Goal: Task Accomplishment & Management: Complete application form

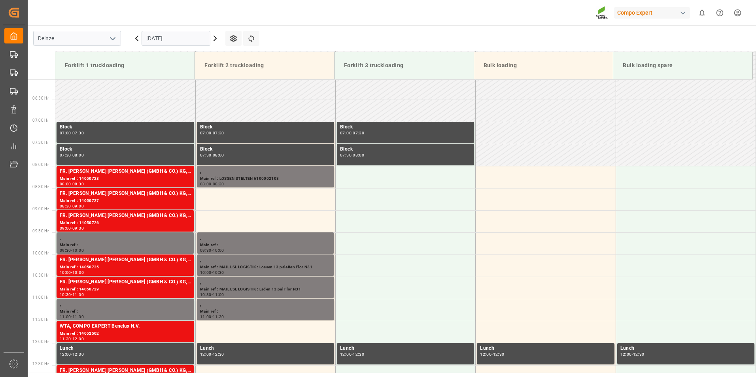
scroll to position [305, 0]
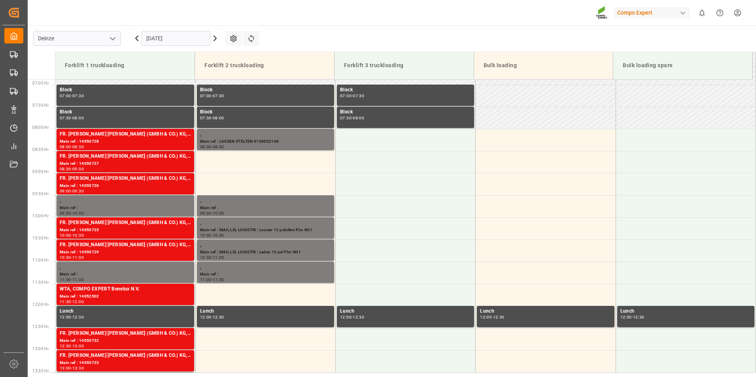
click at [177, 39] on input "[DATE]" at bounding box center [176, 38] width 69 height 15
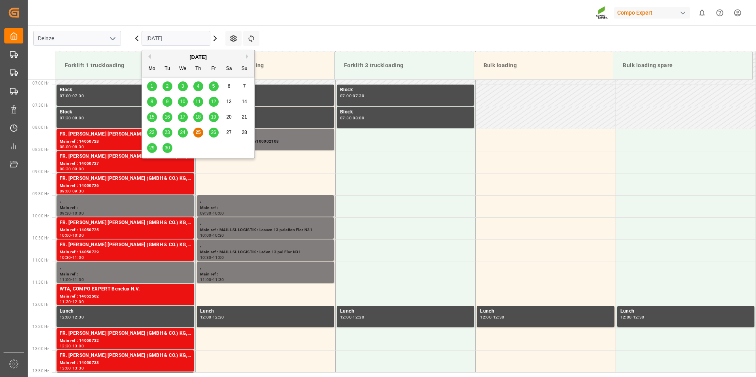
click at [214, 133] on span "26" at bounding box center [213, 133] width 5 height 6
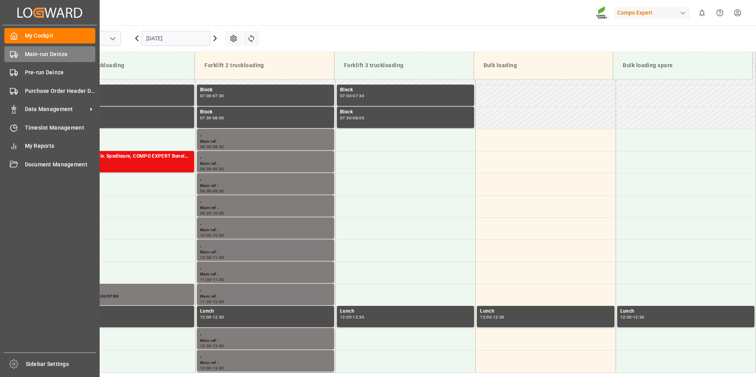
click at [15, 55] on icon at bounding box center [14, 55] width 8 height 8
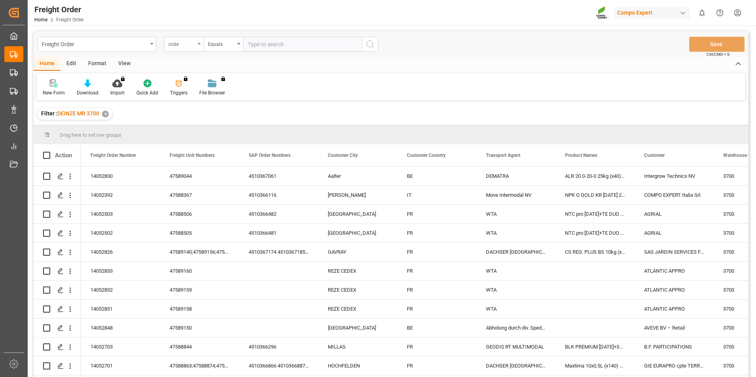
click at [200, 44] on icon "open menu" at bounding box center [199, 44] width 3 height 2
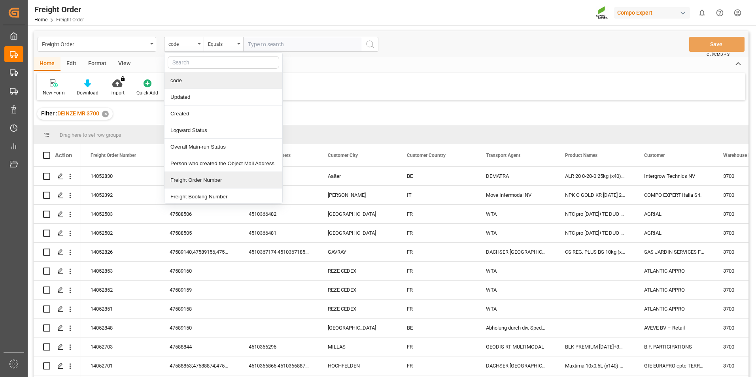
click at [189, 182] on div "Freight Order Number" at bounding box center [224, 180] width 118 height 17
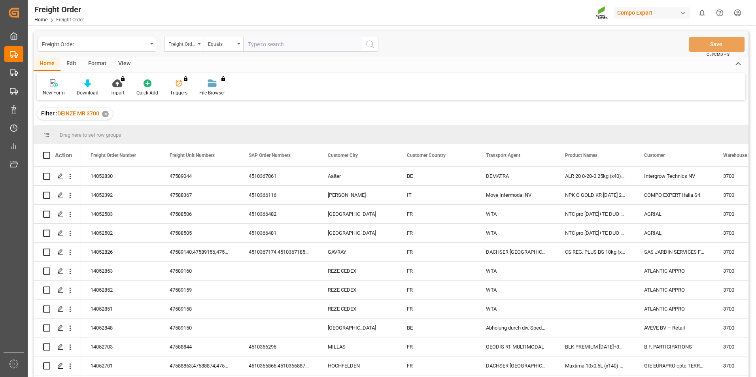
click at [257, 44] on input "text" at bounding box center [302, 44] width 119 height 15
type input "14052848"
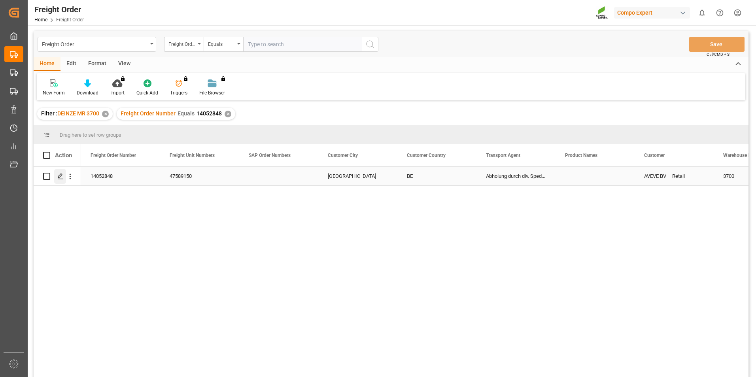
click at [59, 177] on icon "Press SPACE to select this row." at bounding box center [60, 176] width 6 height 6
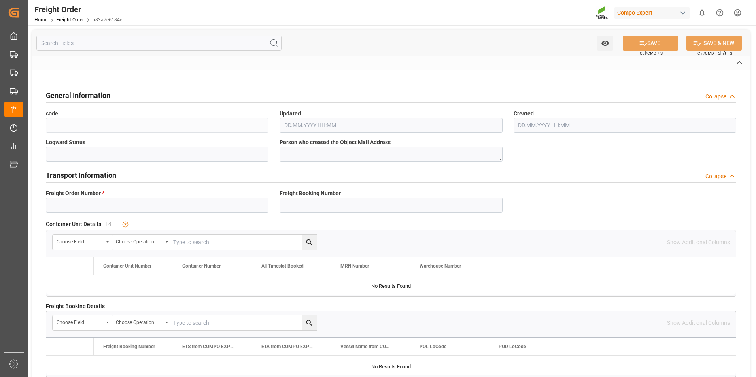
type input "14052848"
type textarea "30"
type textarea "3200"
type textarea "CB30"
type textarea "47589150"
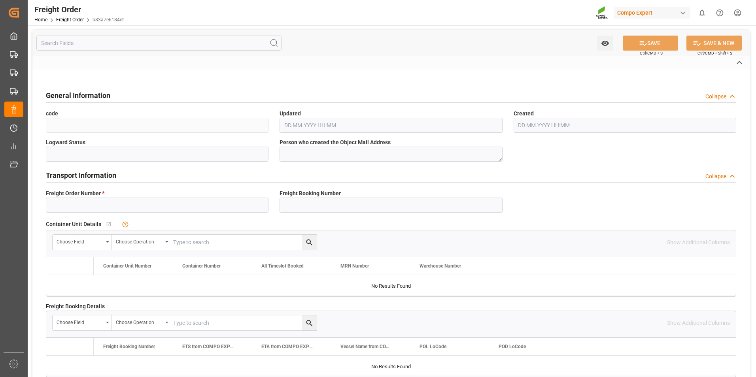
type textarea "CB01"
type textarea "Z3"
type input "4"
type textarea "DE"
type textarea "EXW"
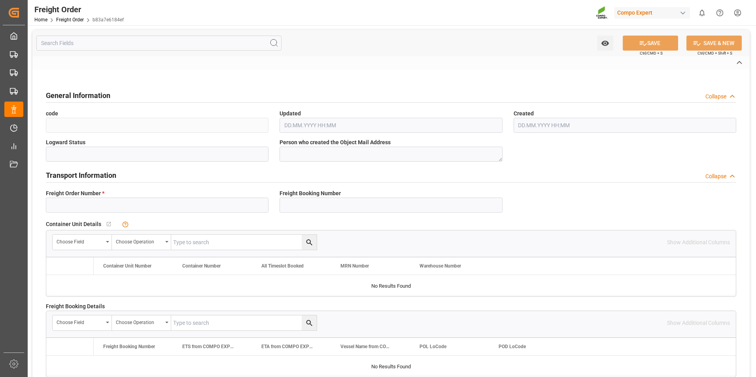
type textarea "COMPO EXPERT Benelux NV"
type input "3700"
type input "Compo Expert"
type input "Yes"
type input "11"
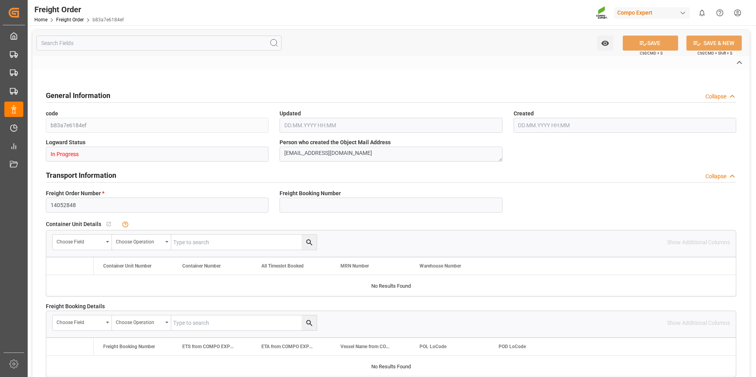
type input "0"
type input "[DATE] 00:00"
type input "[DATE] 11:59"
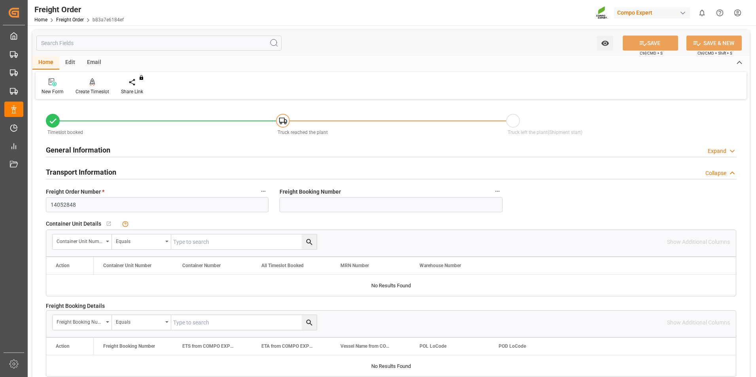
click at [90, 85] on icon at bounding box center [93, 82] width 6 height 8
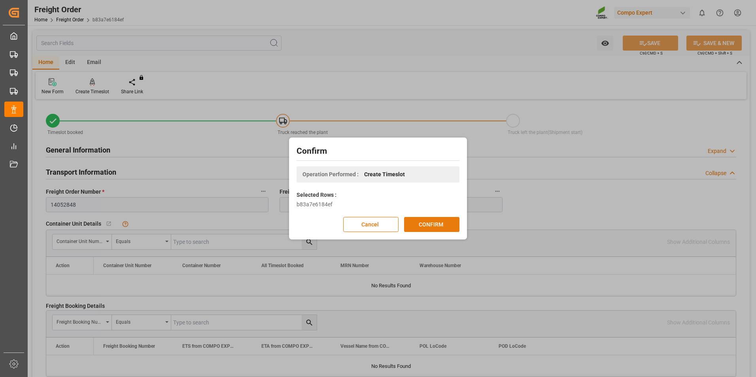
click at [435, 226] on button "CONFIRM" at bounding box center [431, 224] width 55 height 15
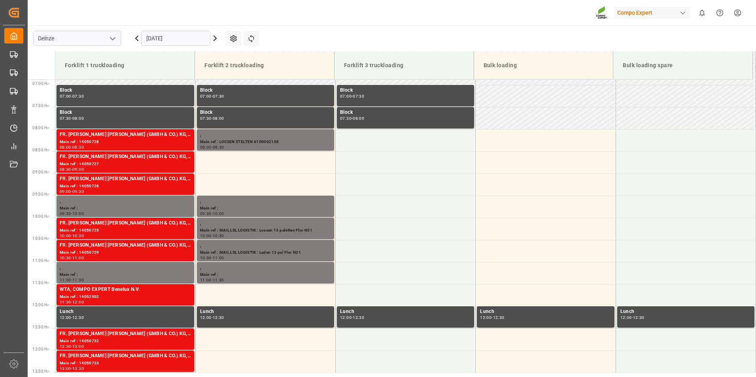
scroll to position [305, 0]
click at [184, 39] on input "[DATE]" at bounding box center [176, 38] width 69 height 15
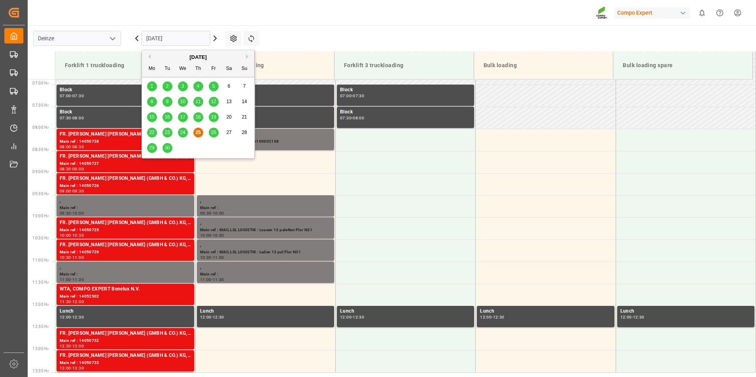
click at [214, 132] on span "26" at bounding box center [213, 133] width 5 height 6
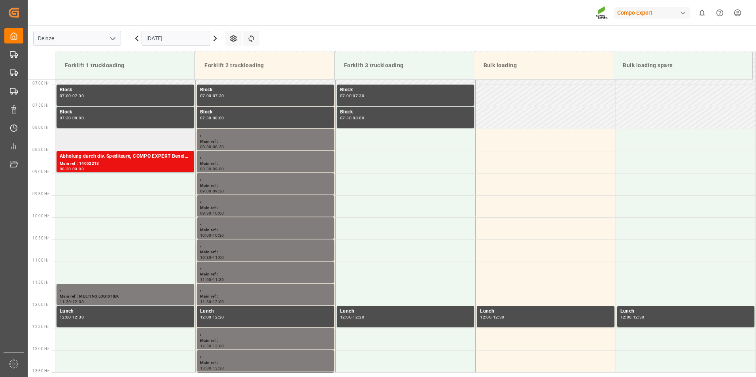
click at [83, 138] on td at bounding box center [125, 140] width 140 height 22
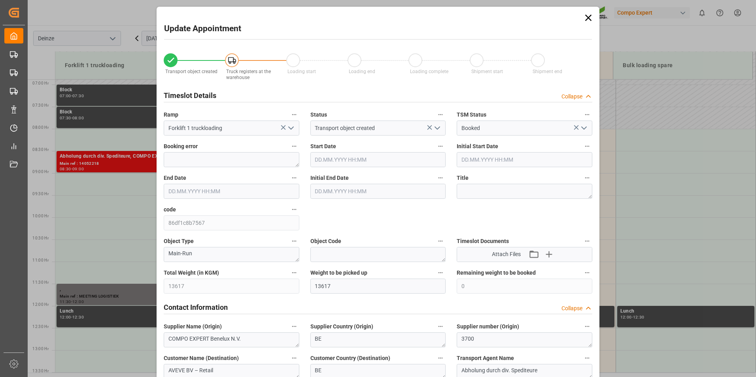
type input "26.09.2025 08:00"
type input "26.09.2025 08:30"
type input "[DATE] 11:59"
type input "[DATE] 05:34"
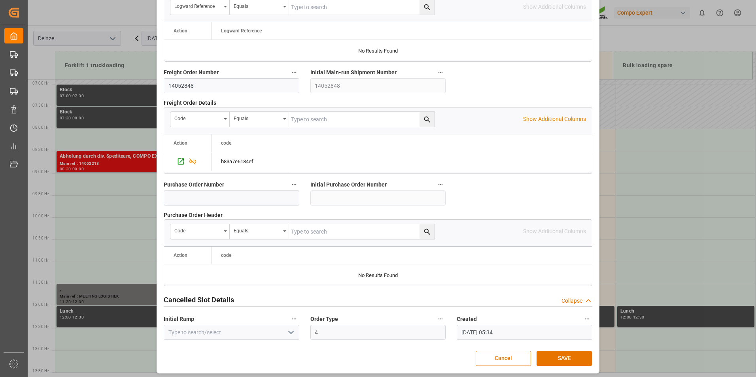
scroll to position [720, 0]
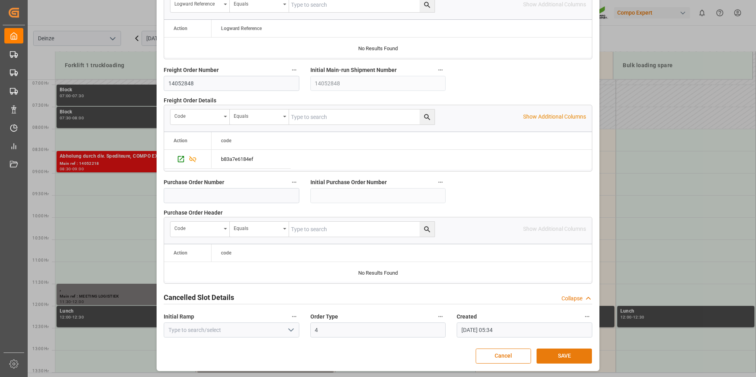
click at [552, 349] on button "SAVE" at bounding box center [564, 356] width 55 height 15
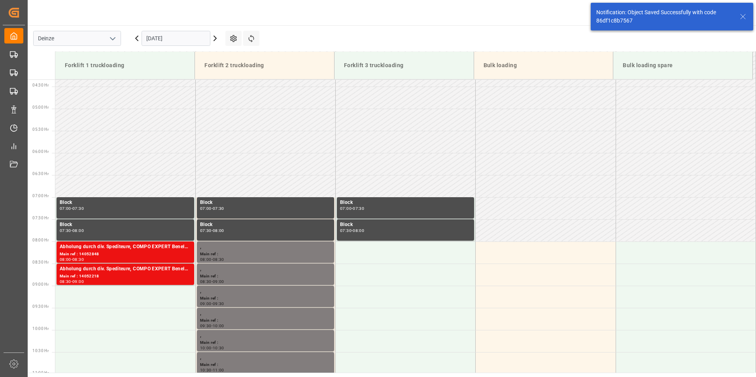
scroll to position [305, 0]
